Goal: Book appointment/travel/reservation

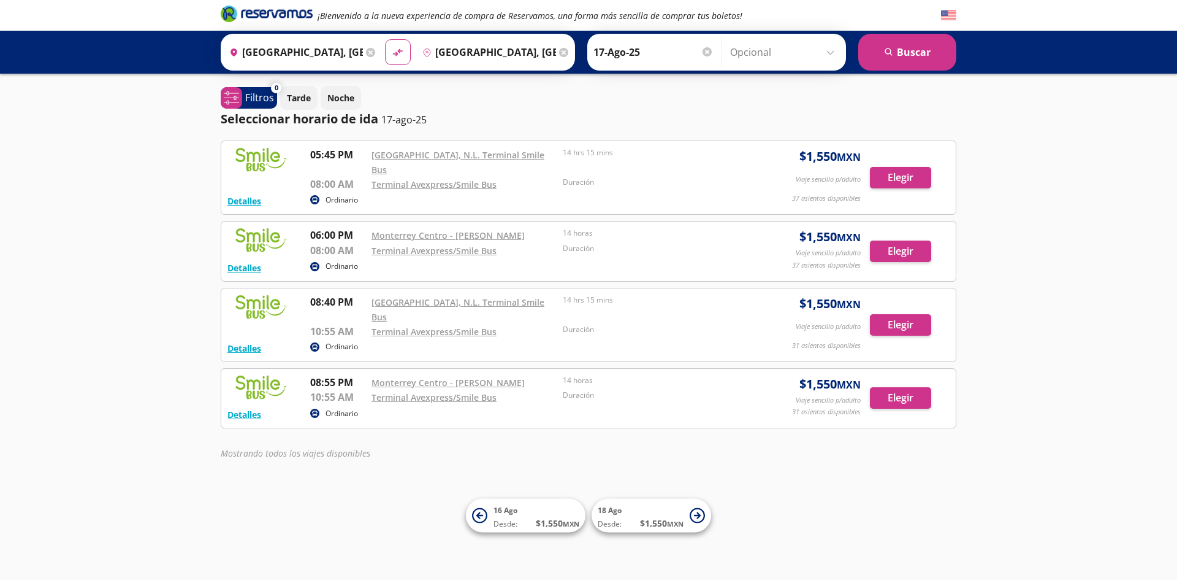
click at [330, 57] on input "[GEOGRAPHIC_DATA], [GEOGRAPHIC_DATA]" at bounding box center [293, 52] width 139 height 31
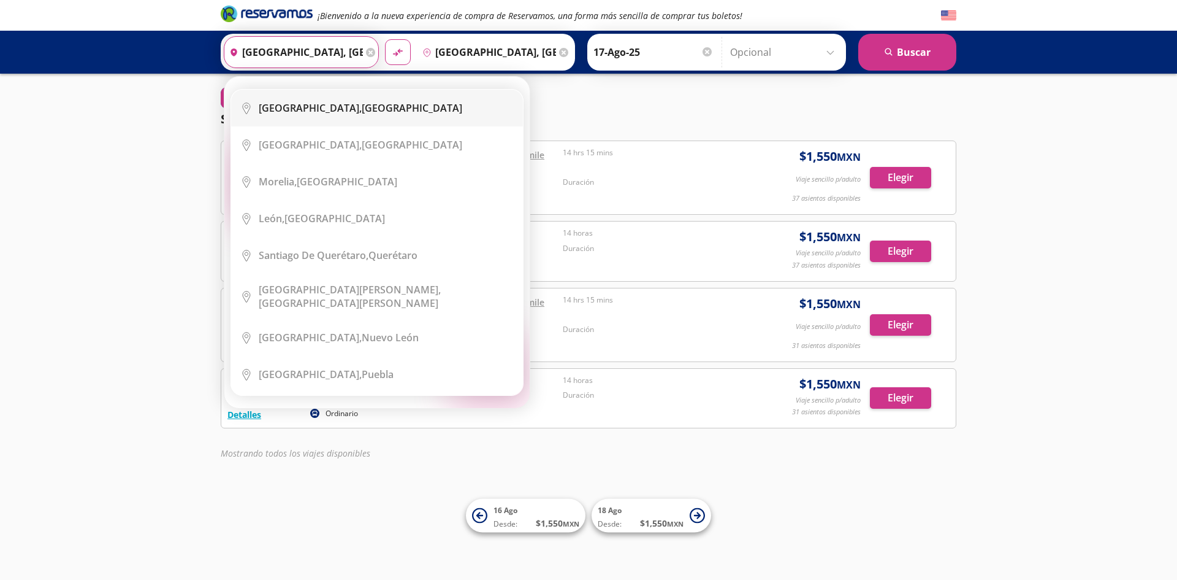
click at [386, 104] on div "Ciudad de México, Distrito Federal" at bounding box center [361, 107] width 204 height 13
type input "[GEOGRAPHIC_DATA], [GEOGRAPHIC_DATA]"
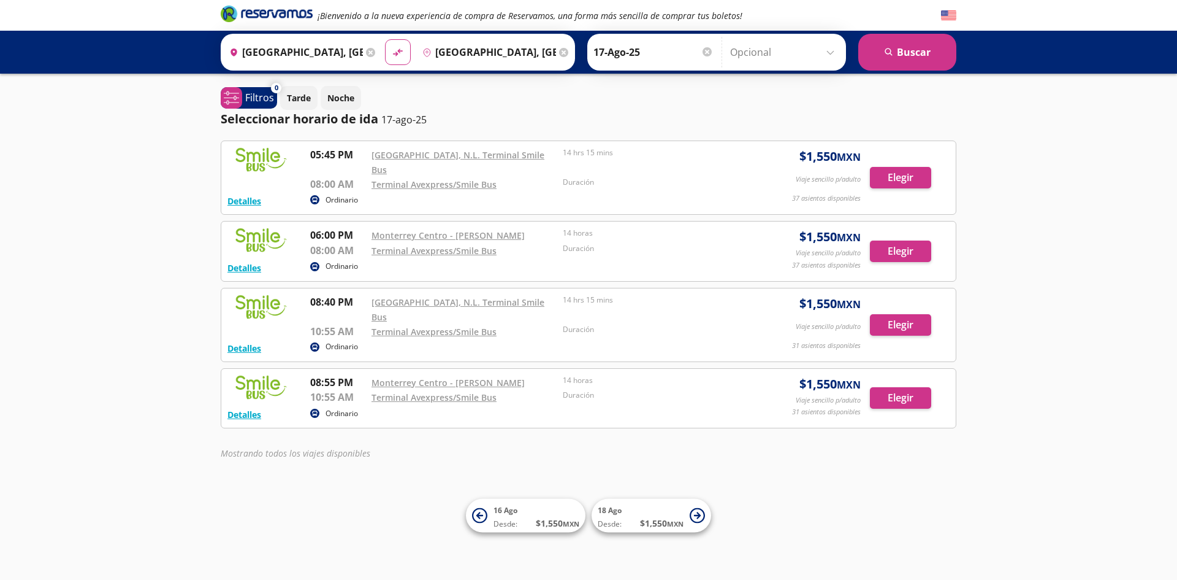
click at [497, 56] on input "Veracruz, Veracruz" at bounding box center [487, 52] width 139 height 31
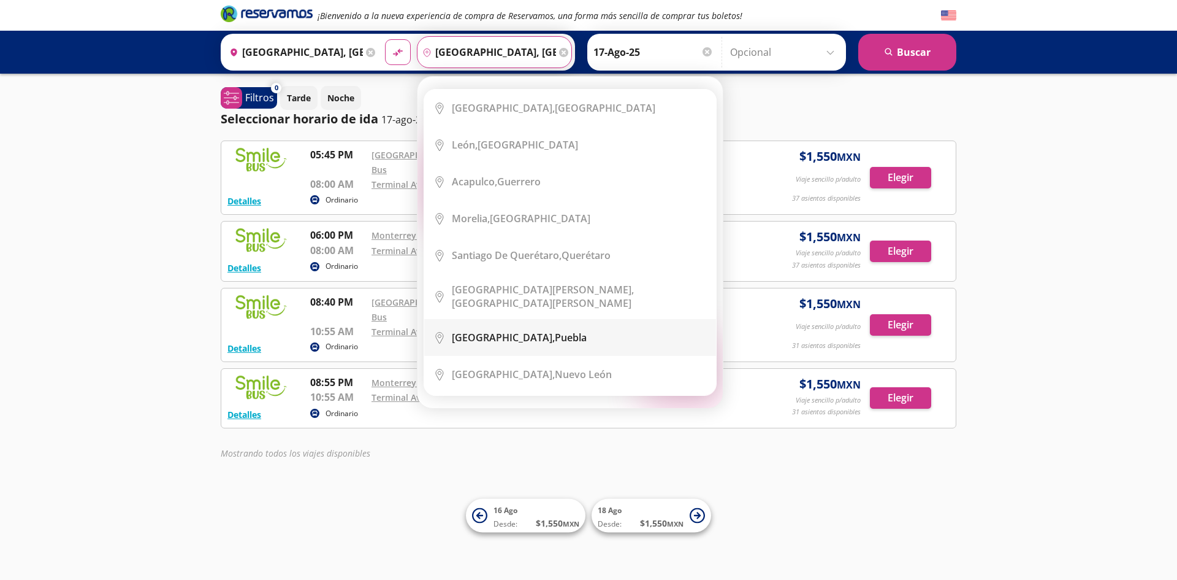
scroll to position [123, 0]
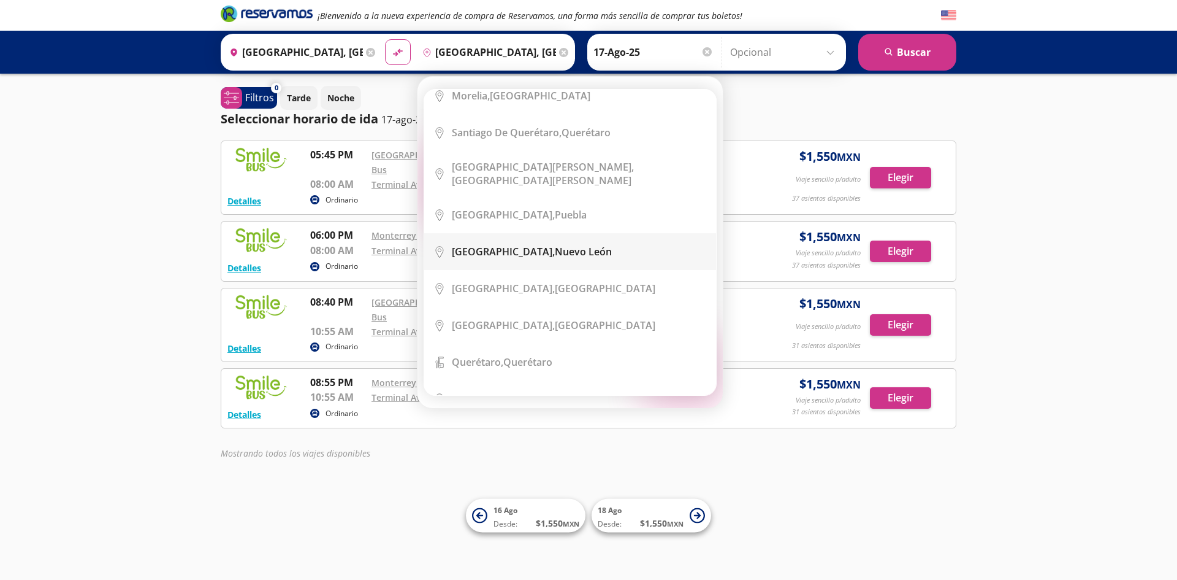
click at [533, 249] on div "Monterrey, Nuevo León" at bounding box center [532, 251] width 160 height 13
type input "[GEOGRAPHIC_DATA], [GEOGRAPHIC_DATA]"
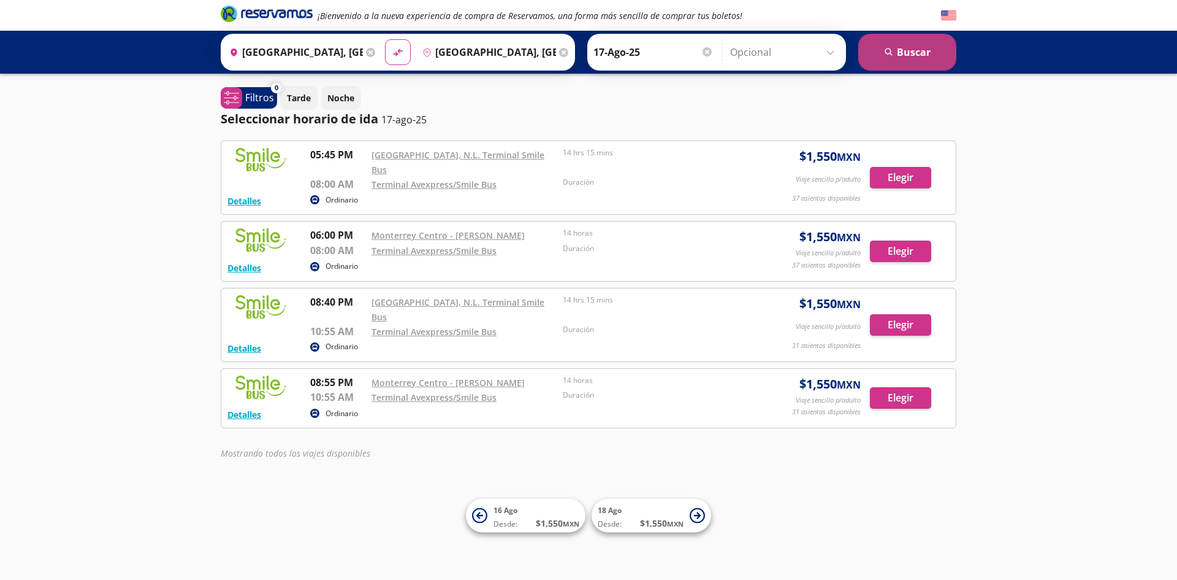
click at [921, 58] on button "search Buscar" at bounding box center [908, 52] width 98 height 37
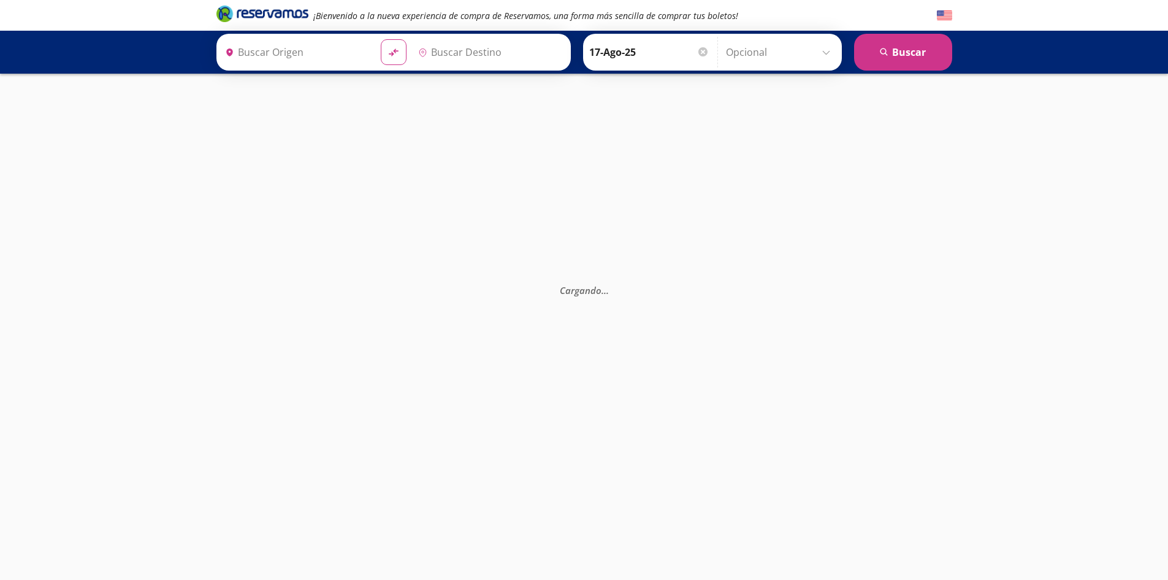
type input "[GEOGRAPHIC_DATA], [GEOGRAPHIC_DATA]"
type input "Veracruz, Veracruz"
type input "[GEOGRAPHIC_DATA], [GEOGRAPHIC_DATA]"
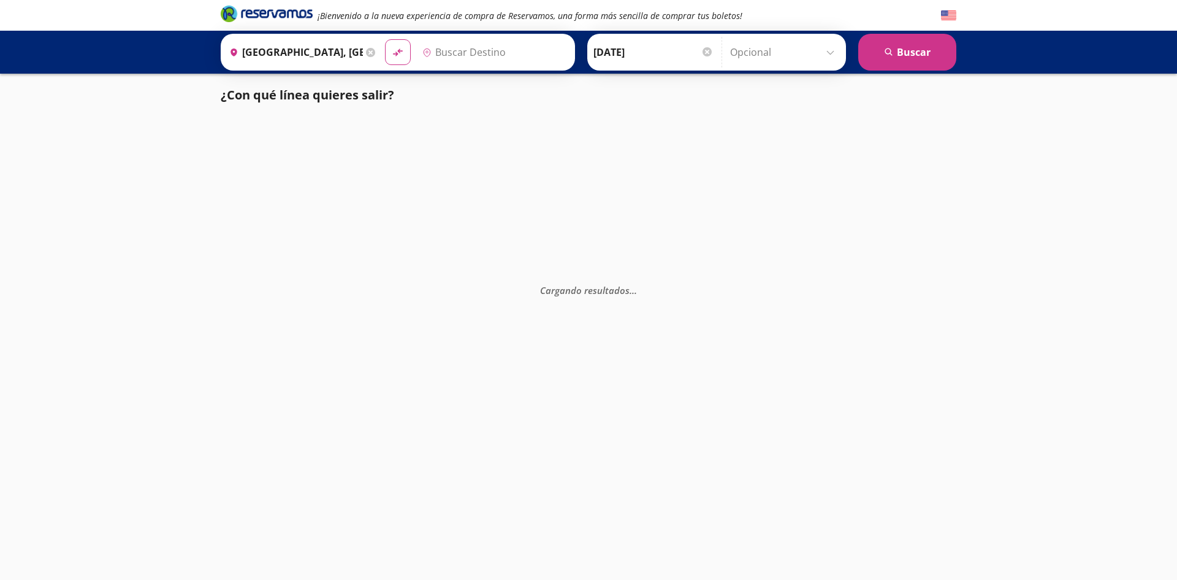
type input "[GEOGRAPHIC_DATA], [GEOGRAPHIC_DATA]"
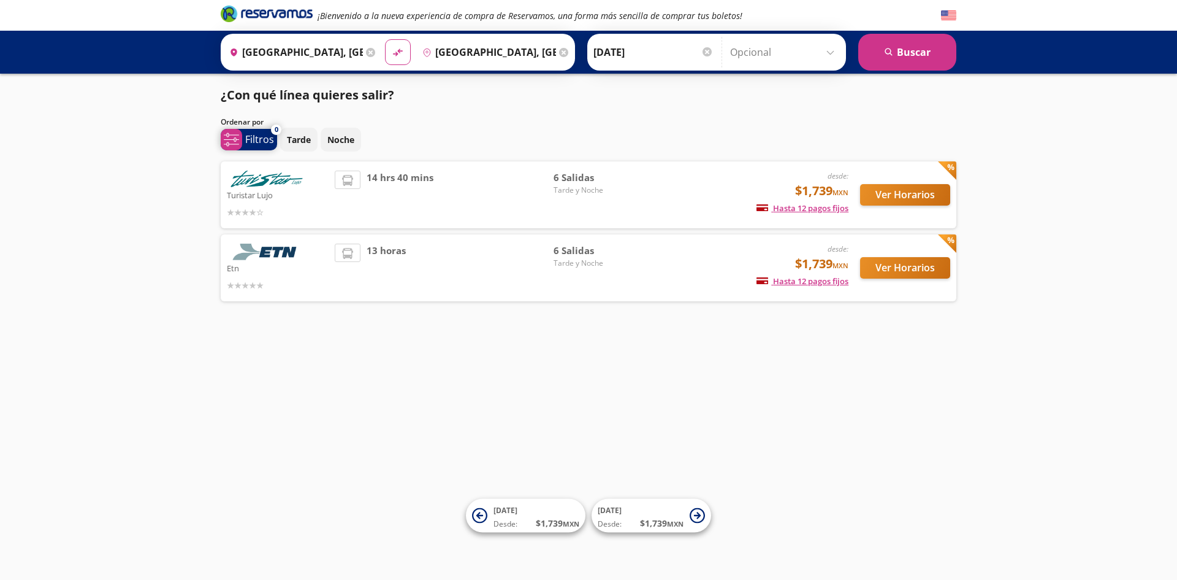
click at [255, 139] on p "Filtros" at bounding box center [259, 139] width 29 height 15
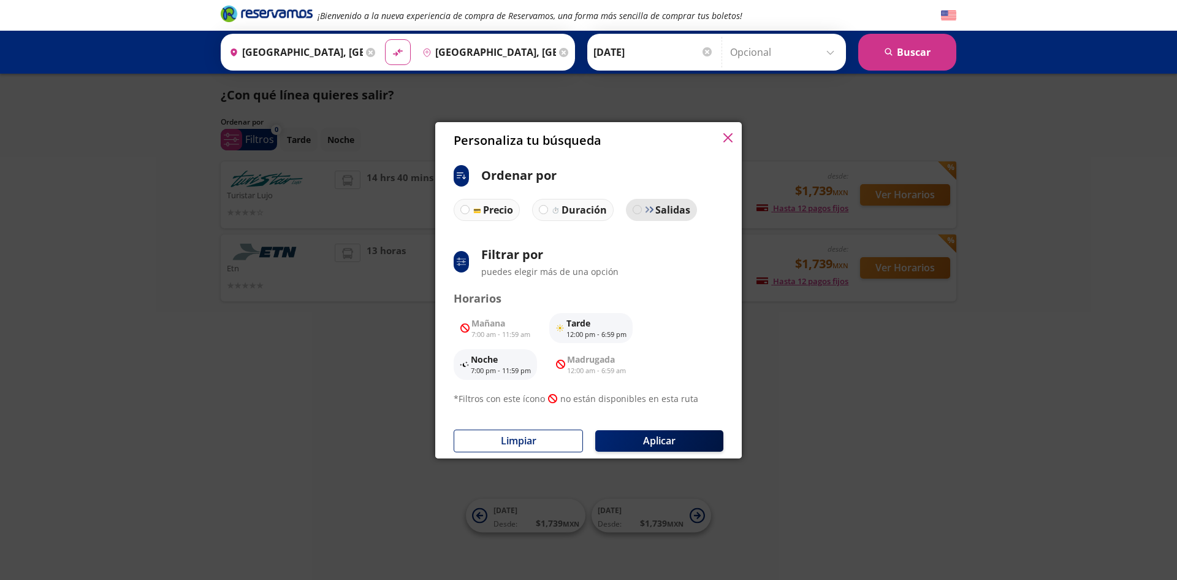
click at [634, 206] on div at bounding box center [637, 209] width 9 height 9
click at [634, 206] on input "Salidas" at bounding box center [638, 209] width 8 height 8
radio input "true"
click at [664, 434] on button "Aplicar" at bounding box center [659, 440] width 128 height 21
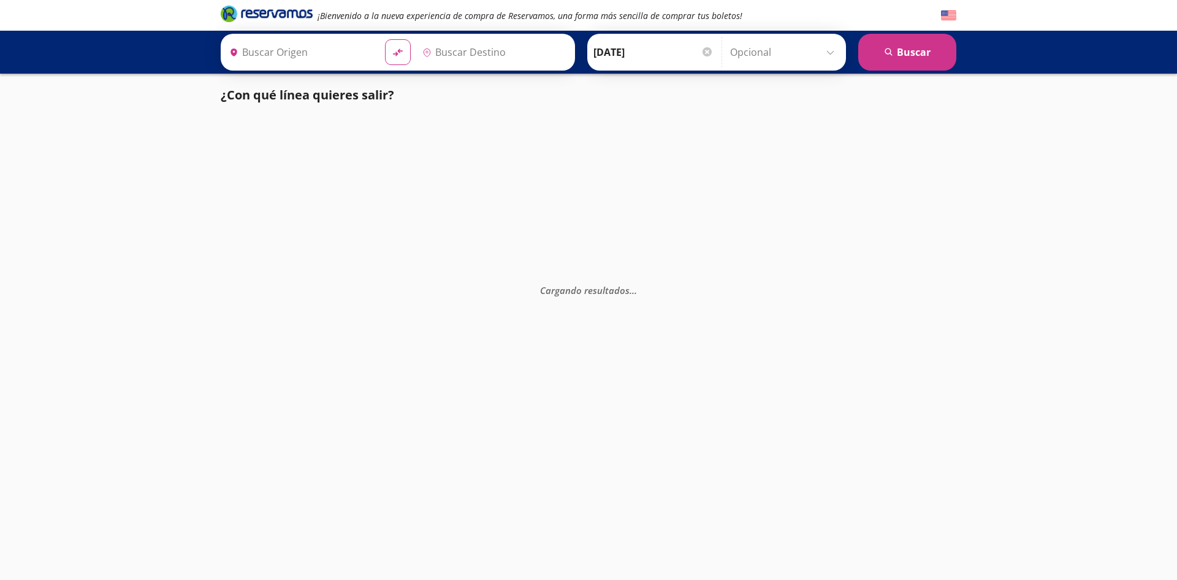
type input "[GEOGRAPHIC_DATA], [GEOGRAPHIC_DATA]"
